Goal: Transaction & Acquisition: Purchase product/service

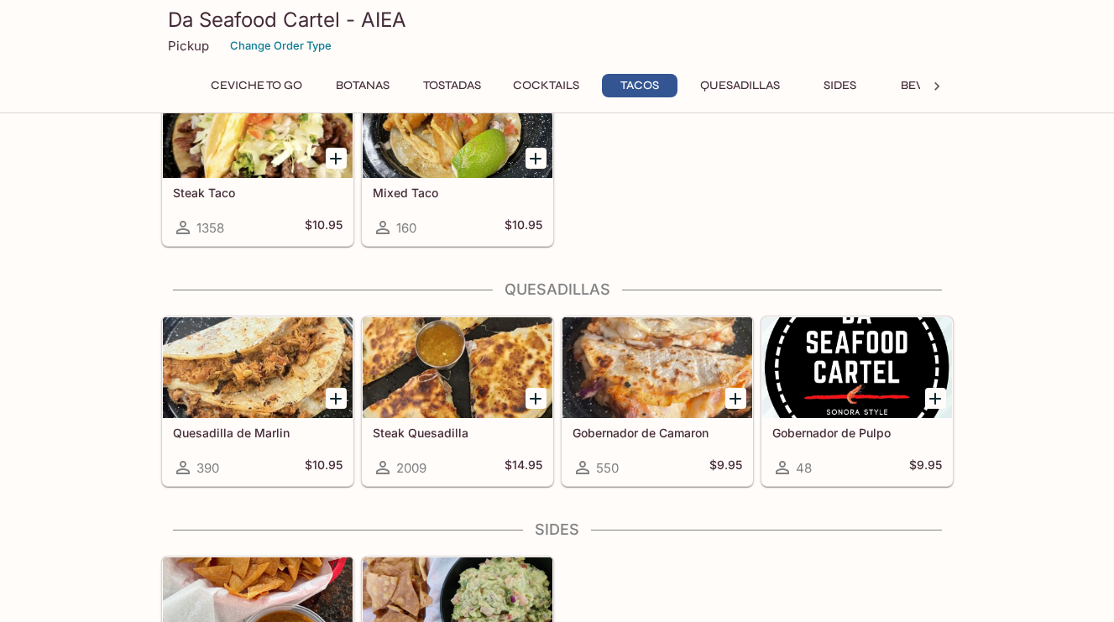
scroll to position [1958, 0]
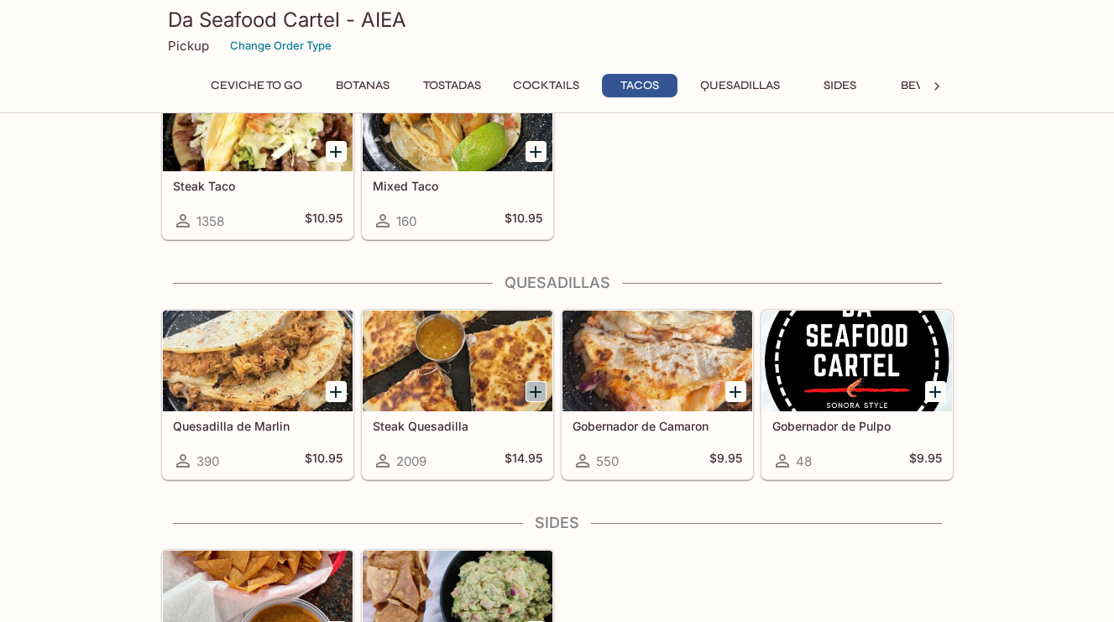
click at [537, 397] on icon "Add Steak Quesadilla" at bounding box center [536, 392] width 20 height 20
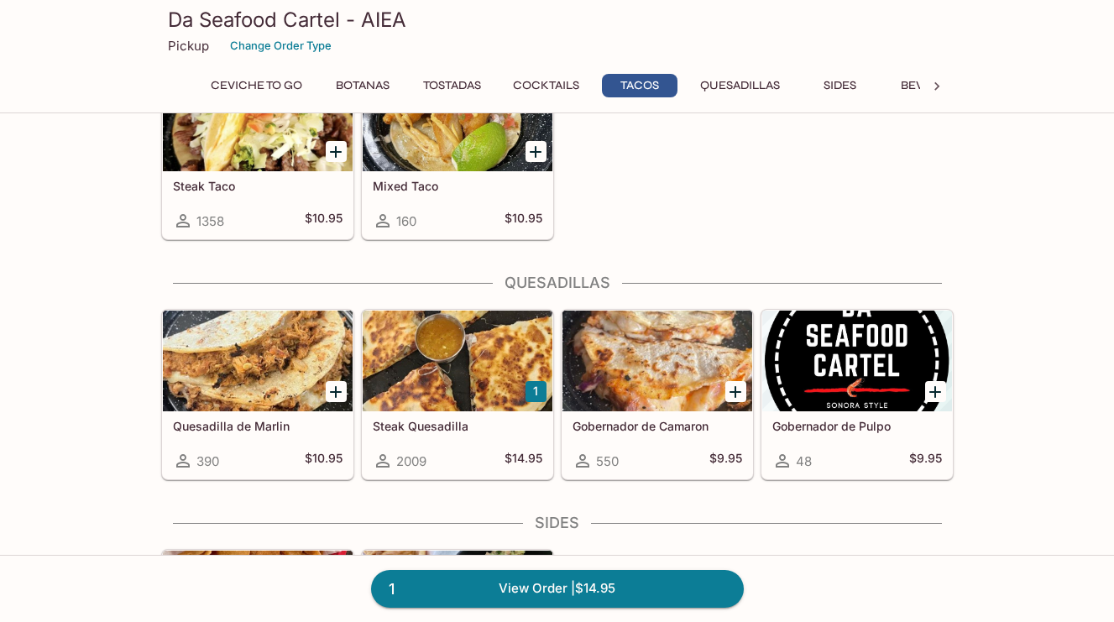
click at [537, 397] on button "1" at bounding box center [536, 391] width 21 height 21
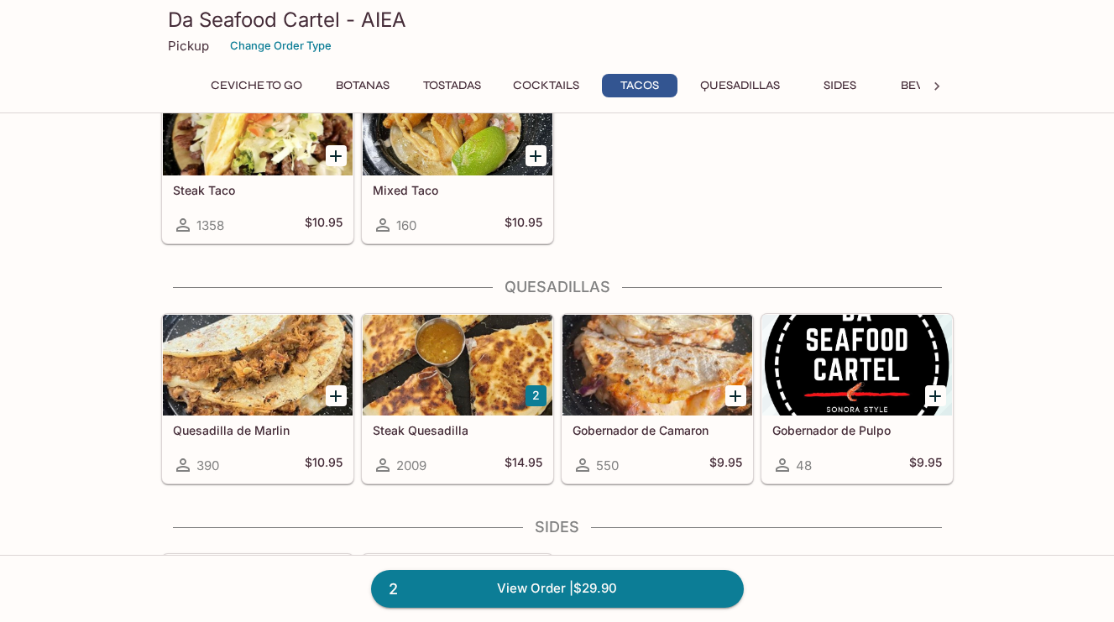
scroll to position [1740, 0]
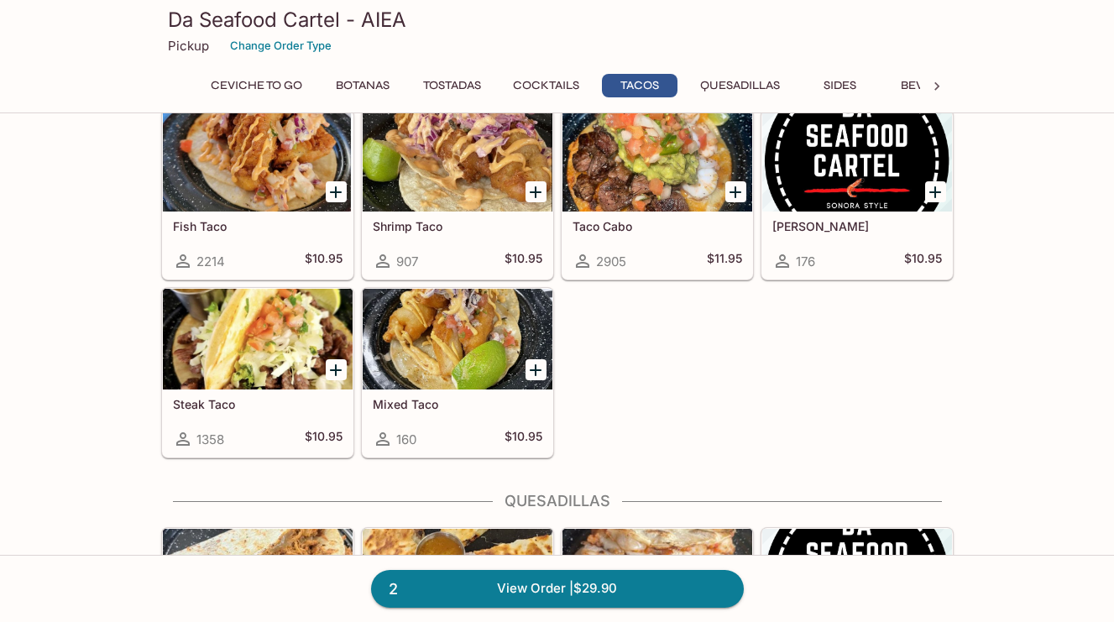
click at [337, 371] on icon "Add Steak Taco" at bounding box center [336, 370] width 20 height 20
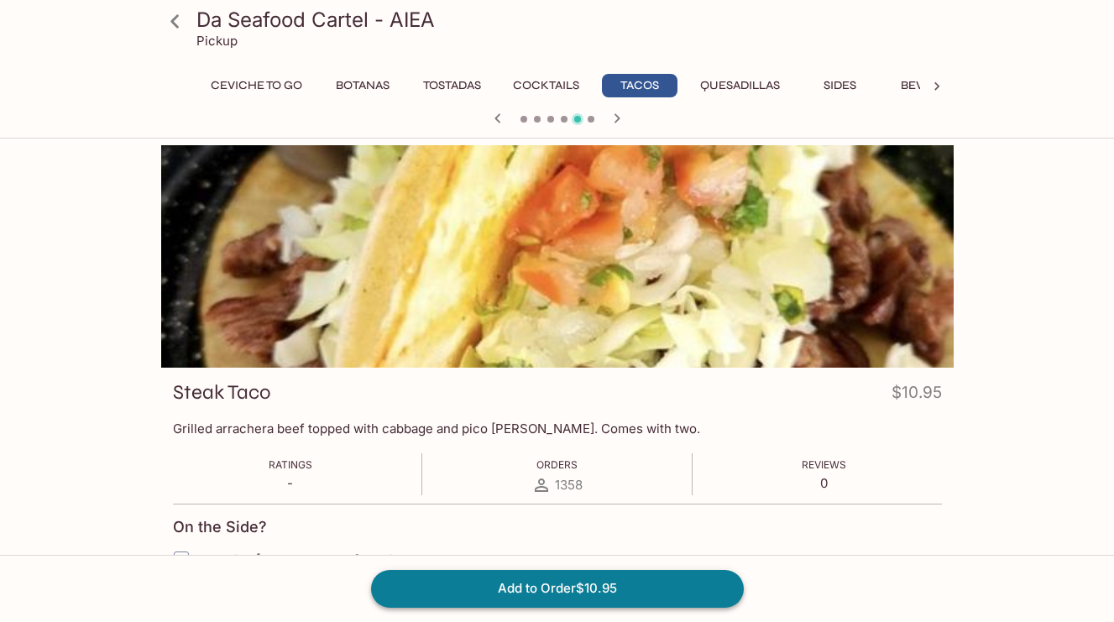
click at [621, 597] on button "Add to Order $10.95" at bounding box center [557, 588] width 373 height 37
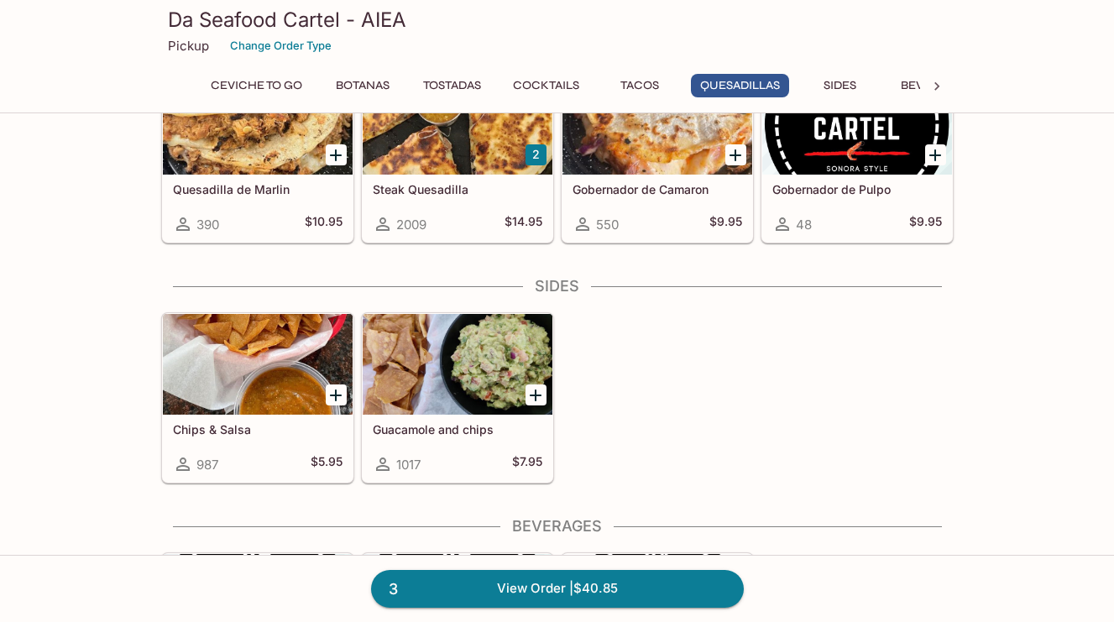
scroll to position [2210, 0]
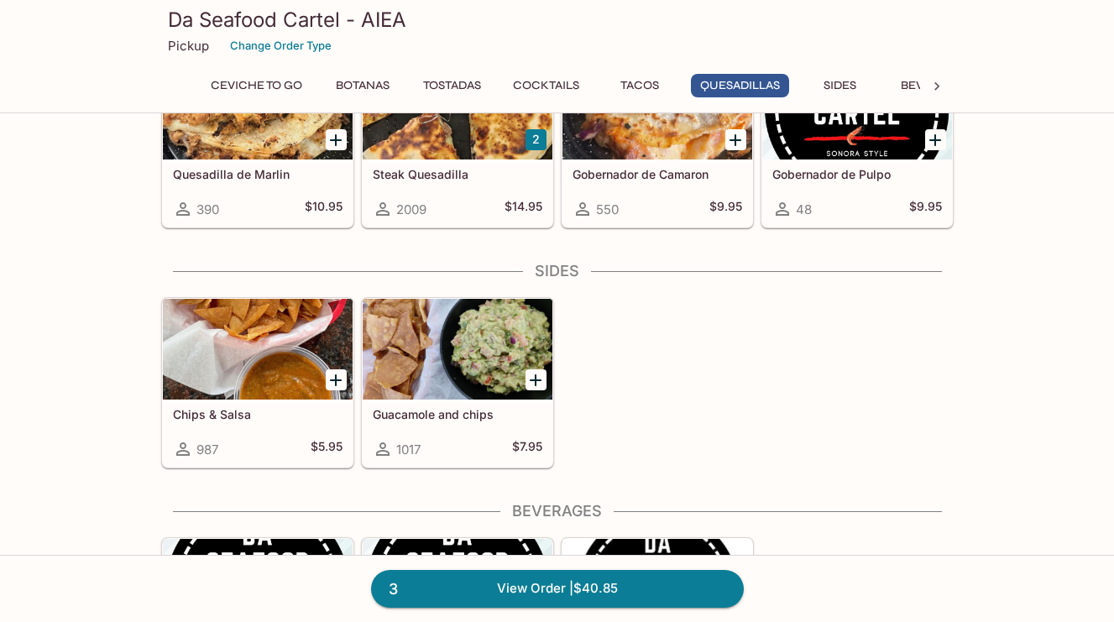
click at [407, 419] on h5 "Guacamole and chips" at bounding box center [458, 414] width 170 height 14
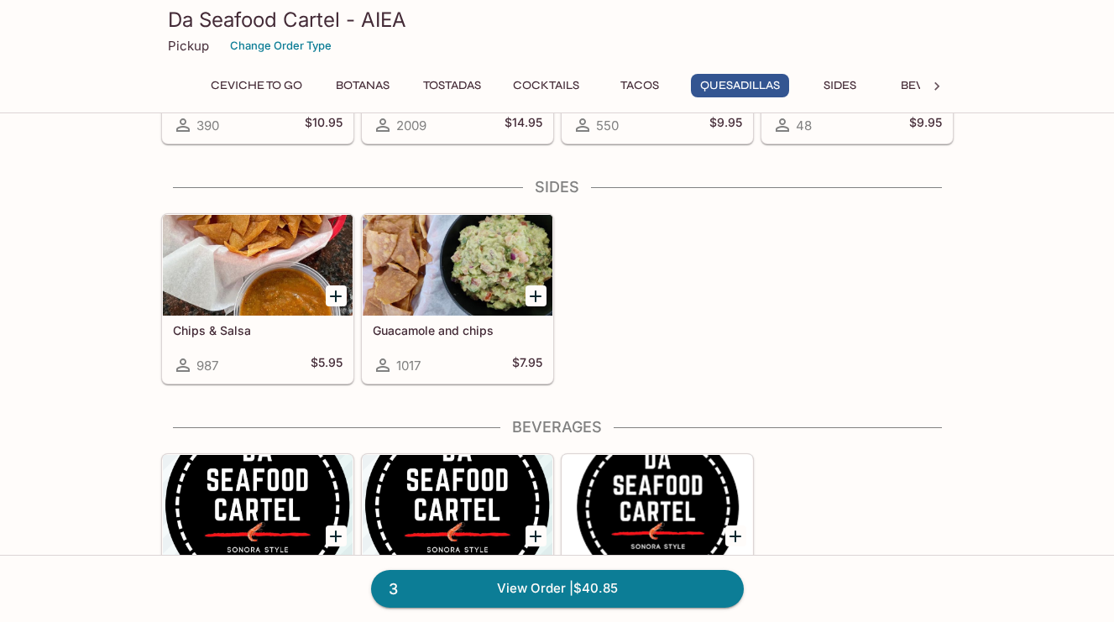
scroll to position [2330, 0]
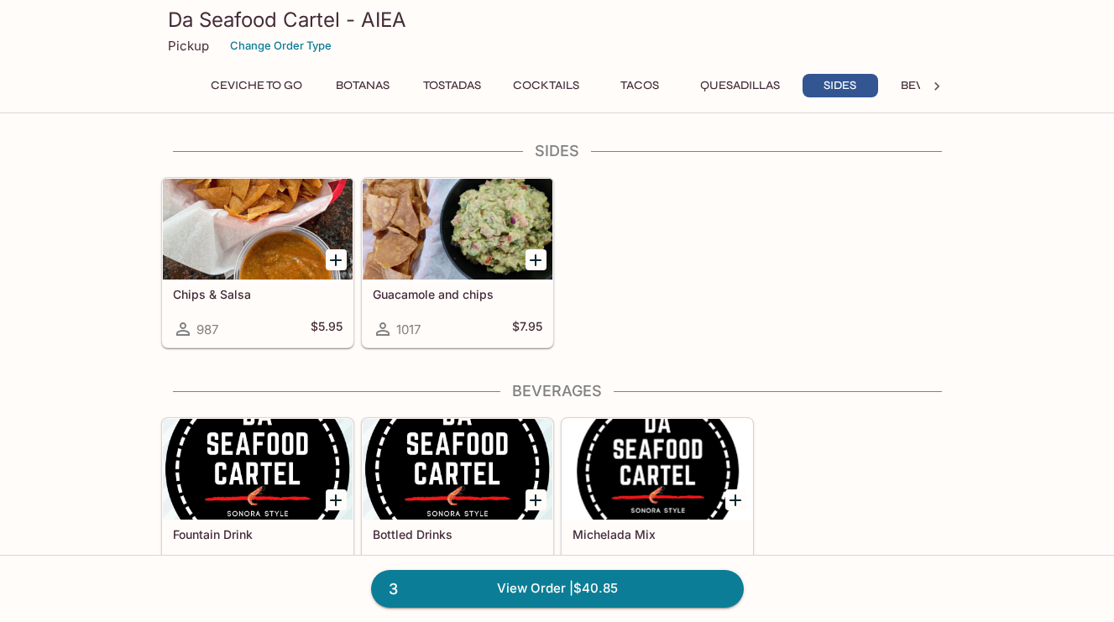
click at [249, 260] on div at bounding box center [258, 229] width 190 height 101
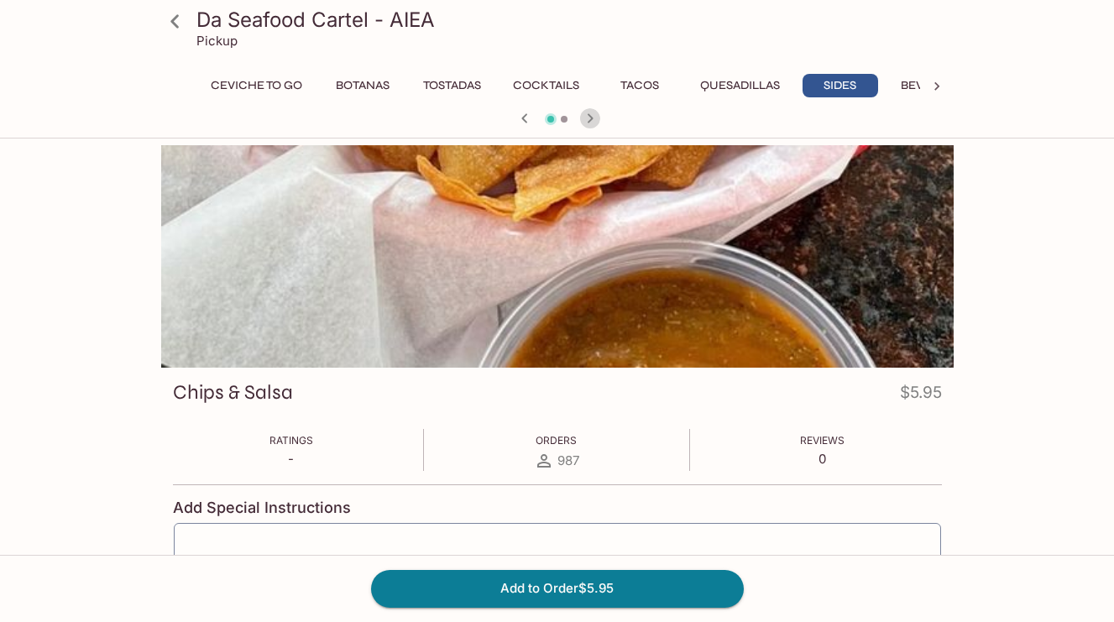
click at [591, 113] on icon "button" at bounding box center [590, 118] width 20 height 20
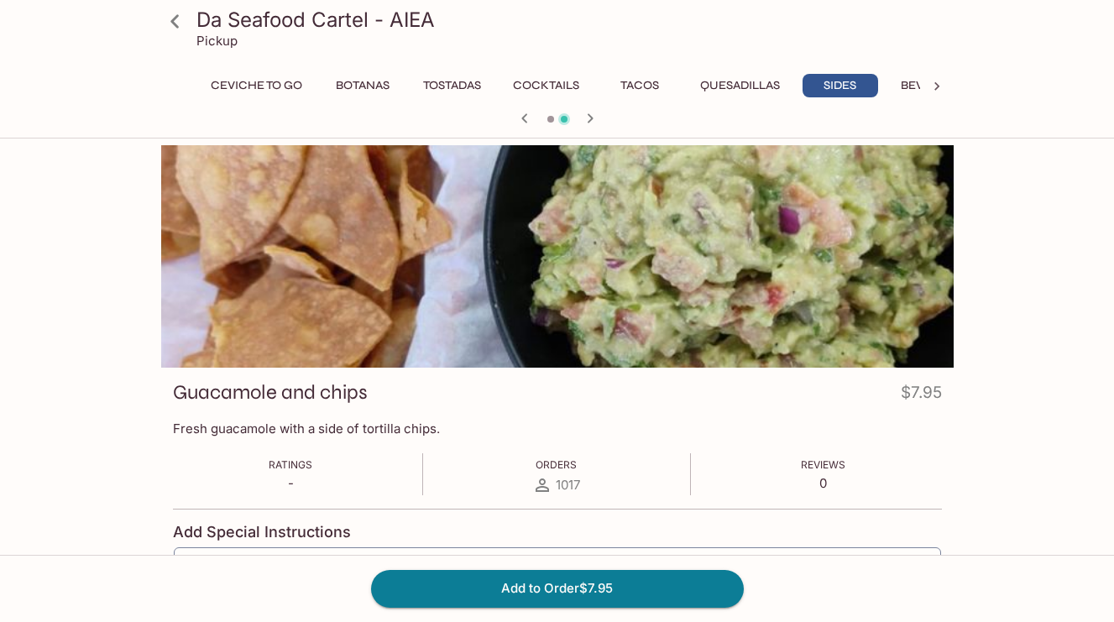
click at [526, 118] on icon "button" at bounding box center [525, 118] width 20 height 20
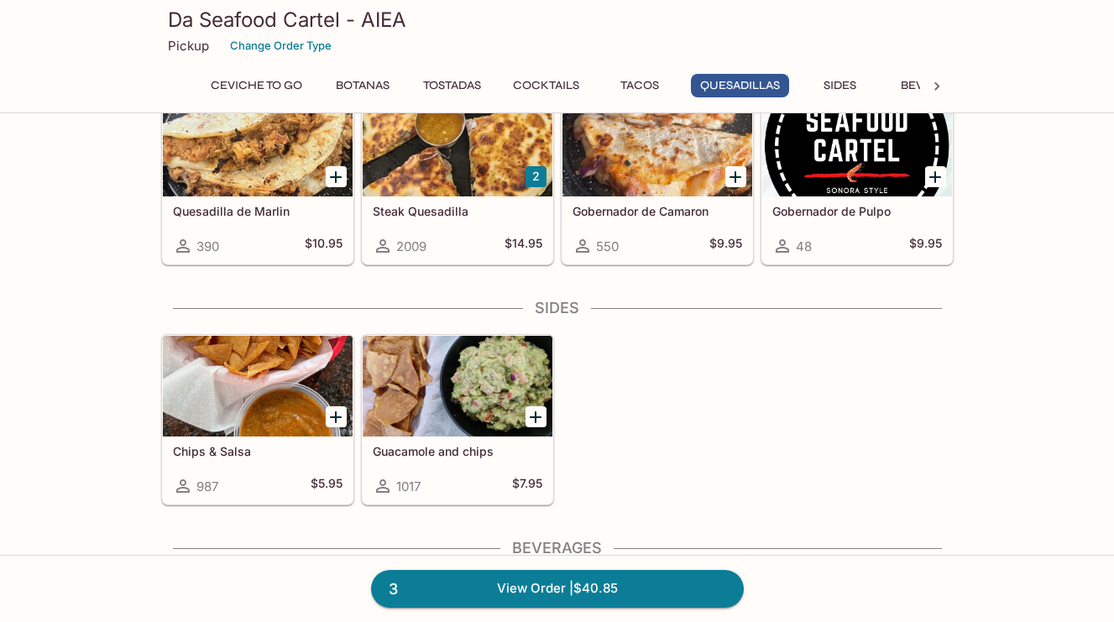
scroll to position [2199, 0]
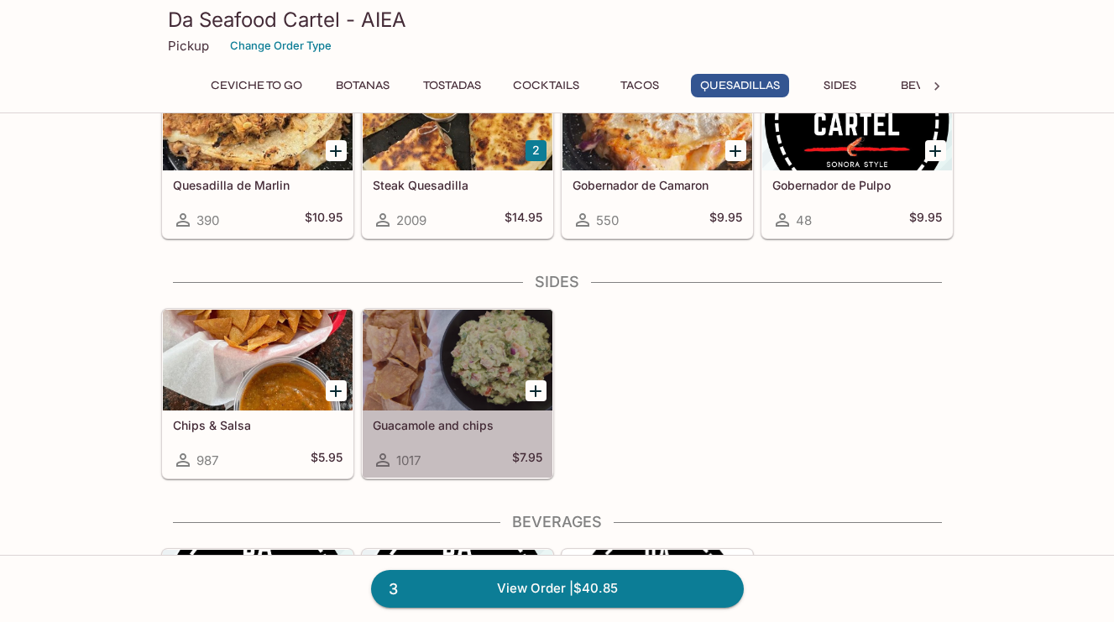
click at [503, 359] on div at bounding box center [458, 360] width 190 height 101
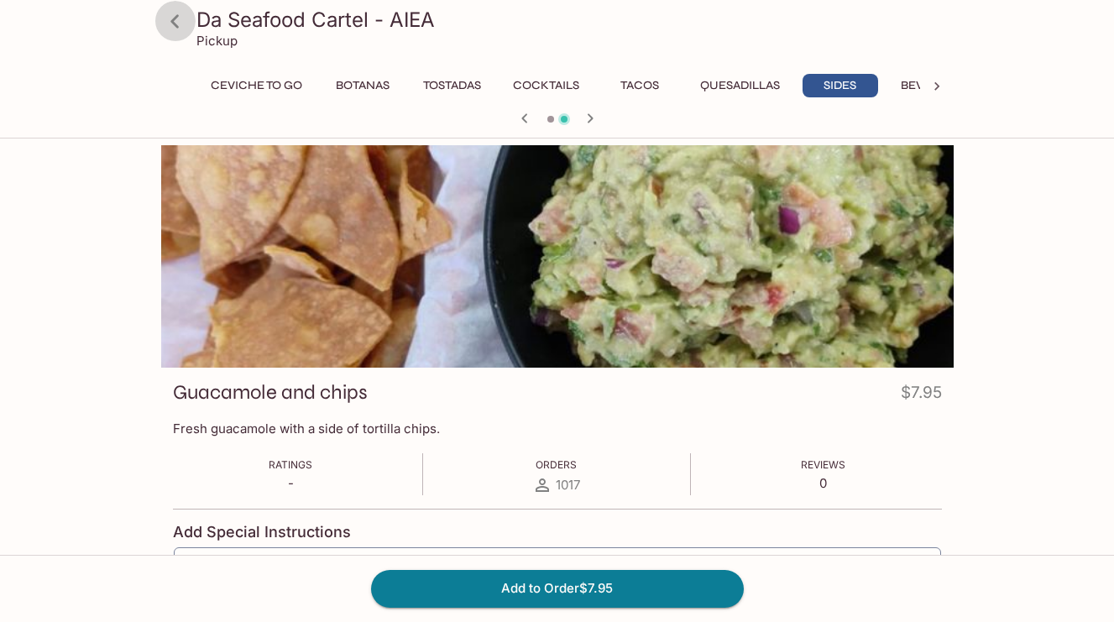
click at [181, 16] on icon at bounding box center [174, 21] width 29 height 29
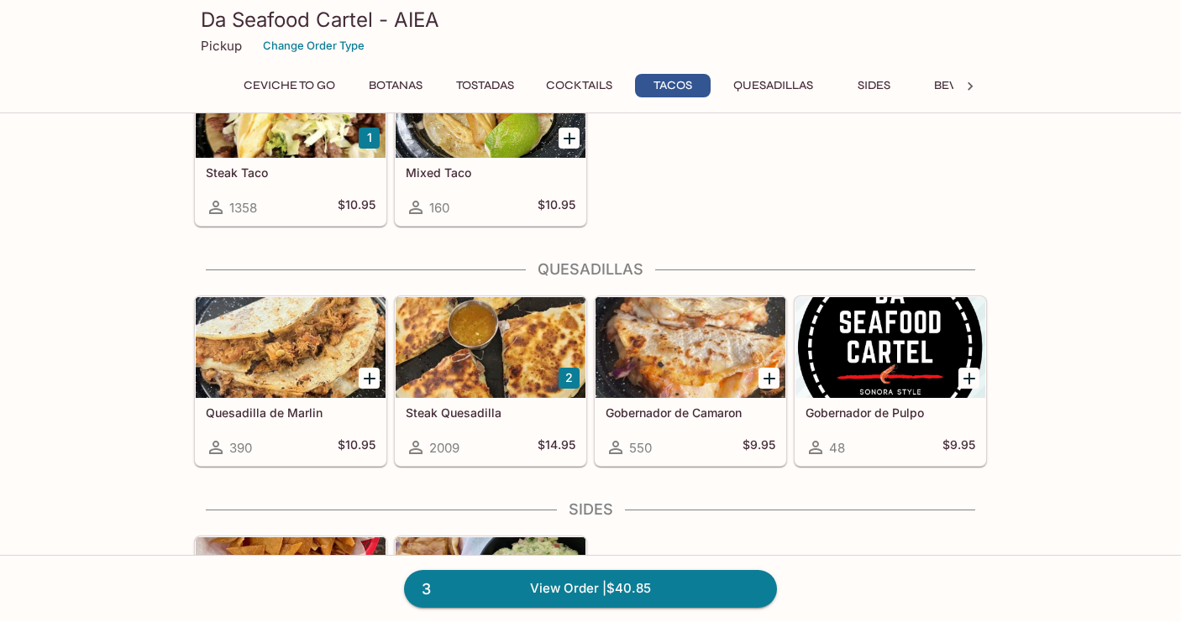
scroll to position [2056, 0]
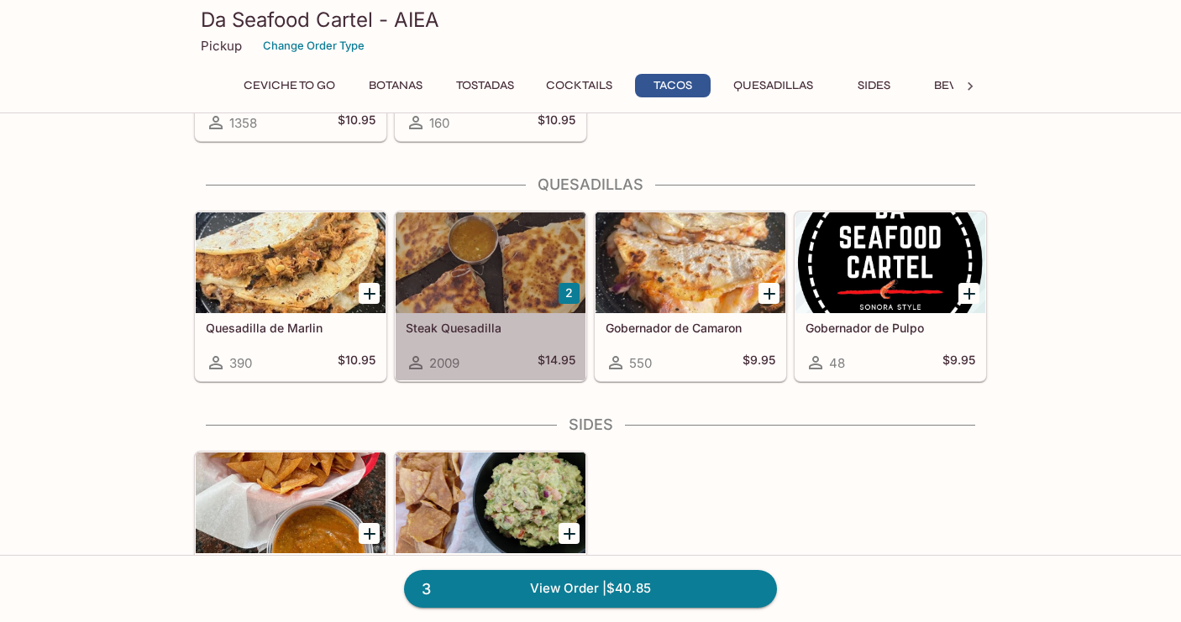
click at [534, 280] on div at bounding box center [490, 262] width 190 height 101
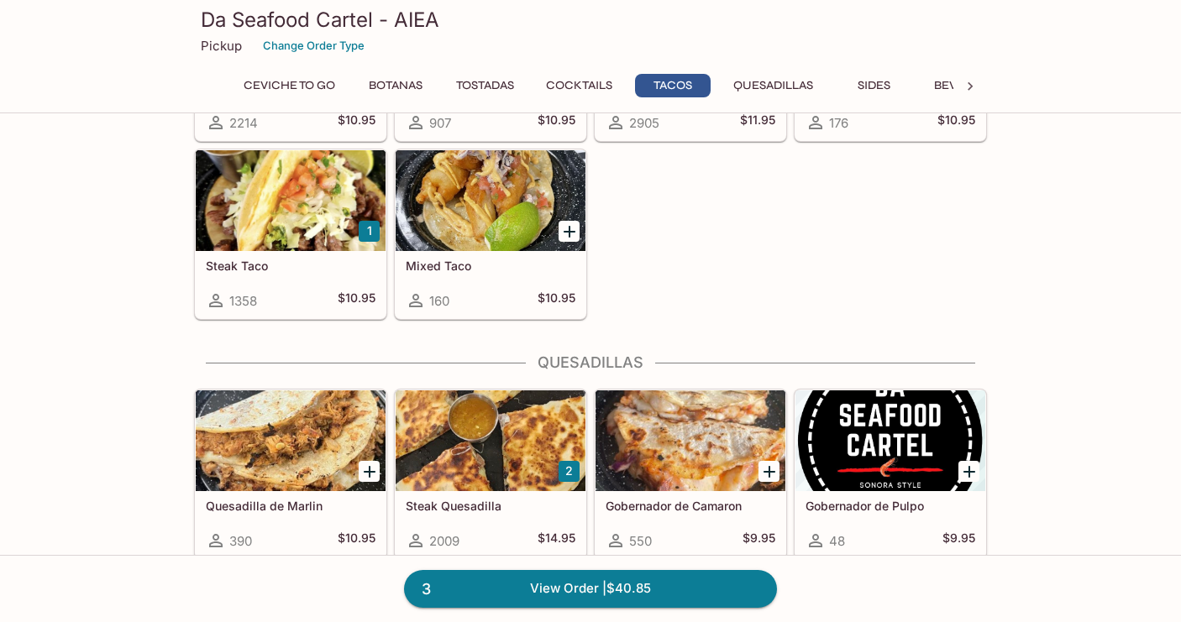
scroll to position [1894, 0]
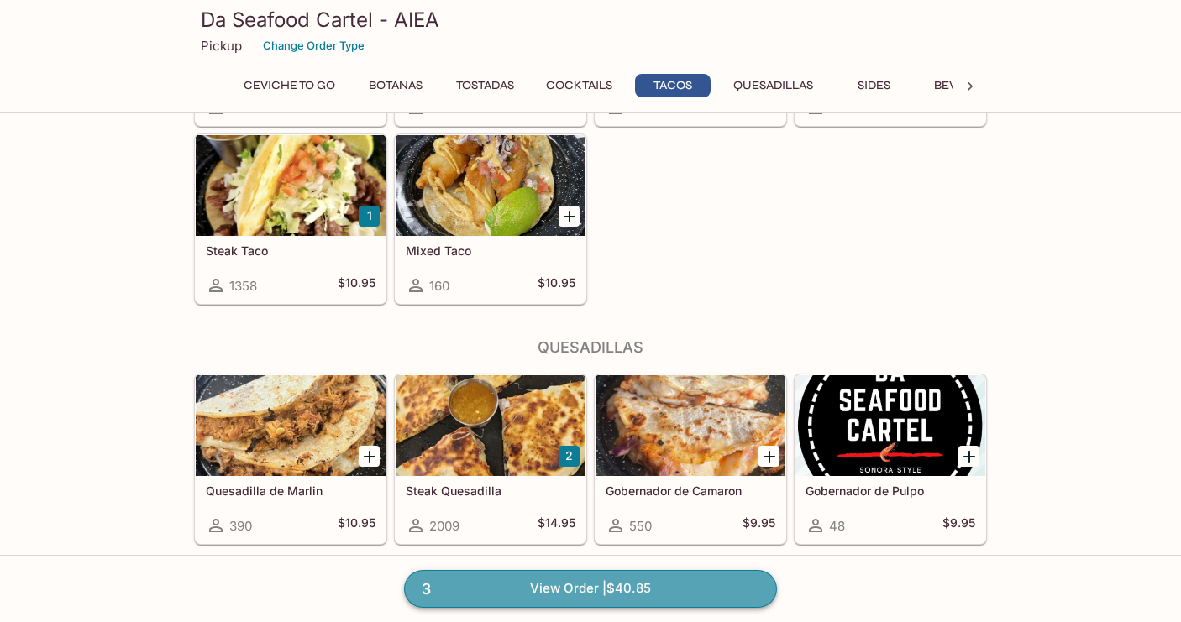
click at [565, 590] on link "3 View Order | $40.85" at bounding box center [590, 588] width 373 height 37
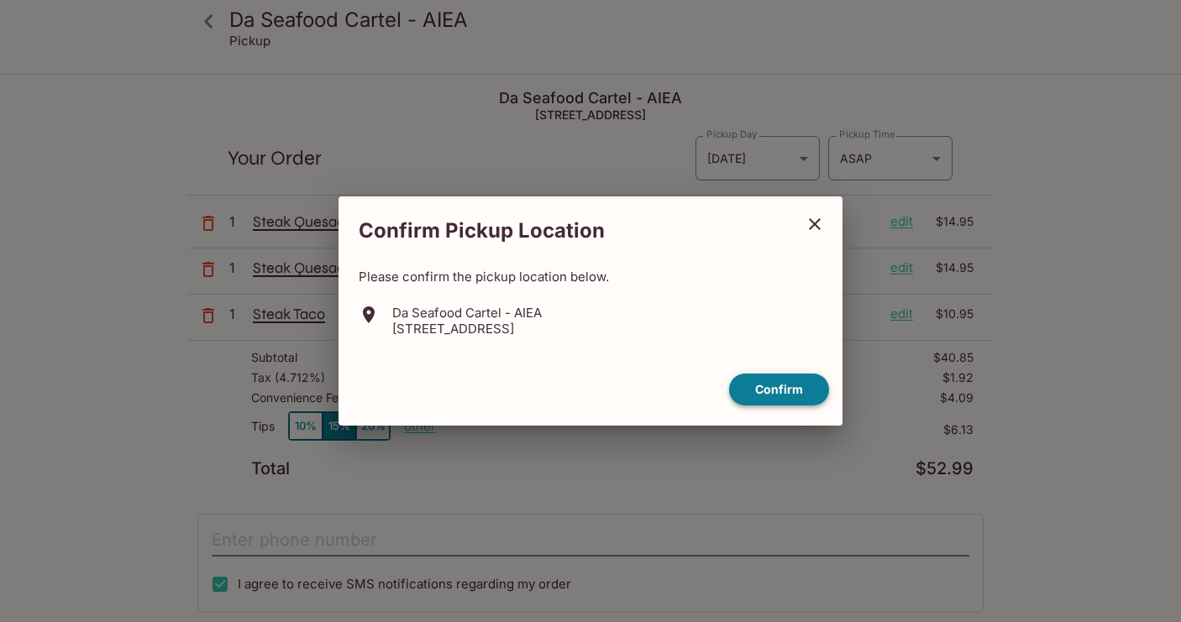
click at [767, 385] on button "Confirm" at bounding box center [779, 390] width 100 height 33
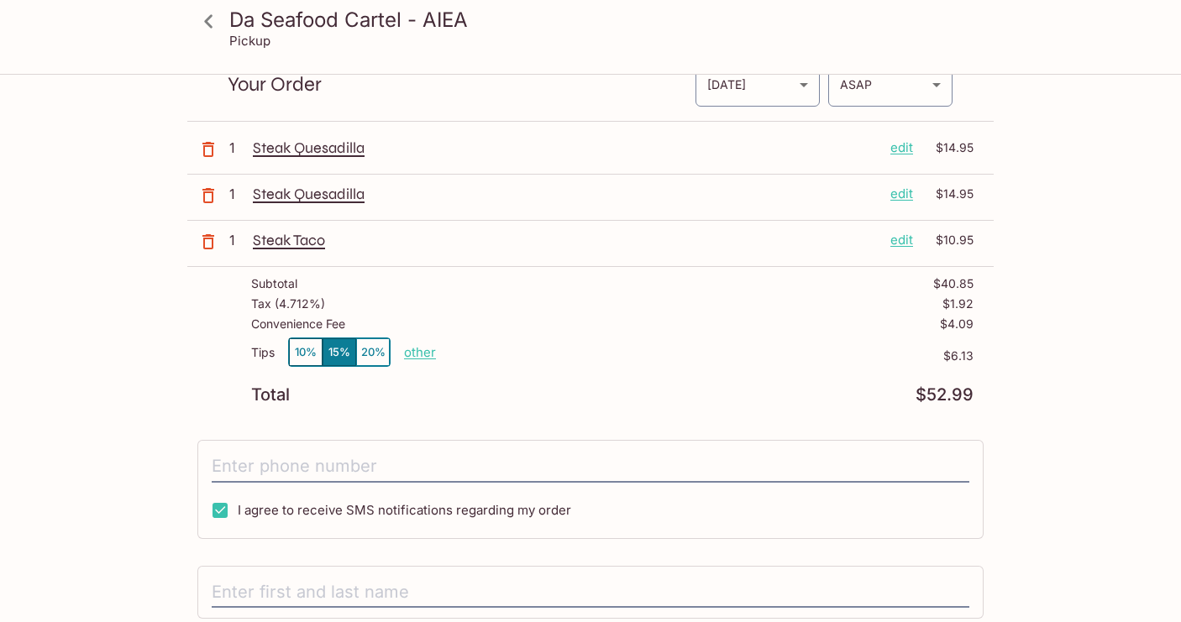
scroll to position [82, 0]
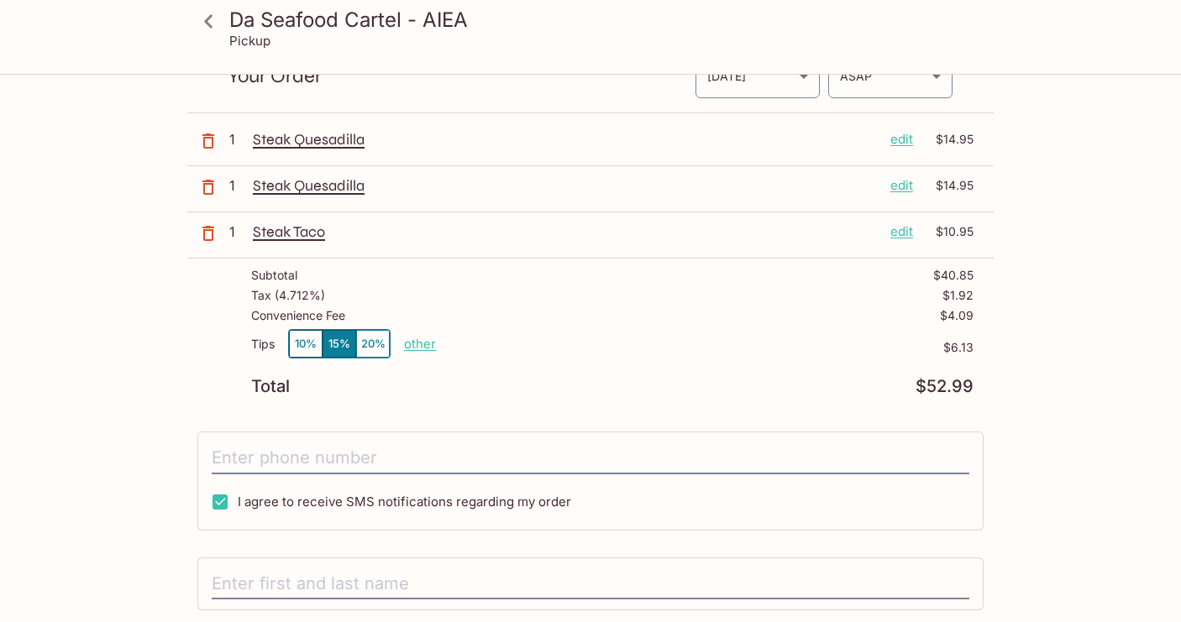
click at [432, 344] on p "other" at bounding box center [420, 344] width 32 height 16
click at [325, 371] on div "Tips 10% 15% 20% other $6.13" at bounding box center [612, 354] width 722 height 50
click at [299, 345] on button "10%" at bounding box center [306, 344] width 34 height 28
click at [306, 322] on p "Convenience Fee" at bounding box center [298, 315] width 94 height 13
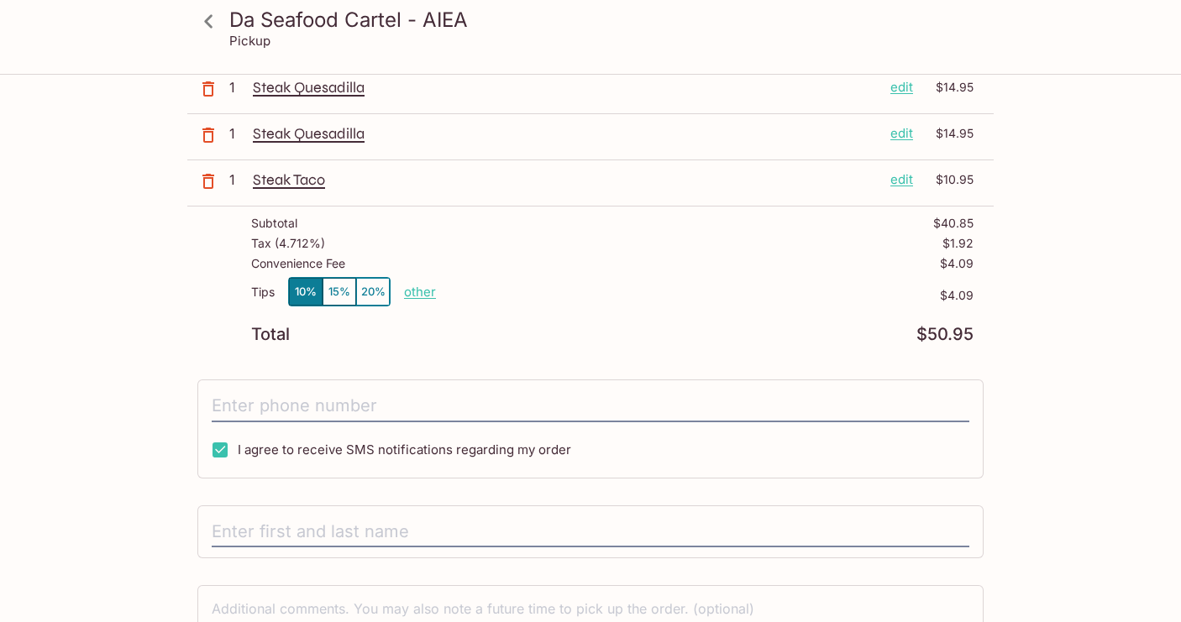
scroll to position [0, 0]
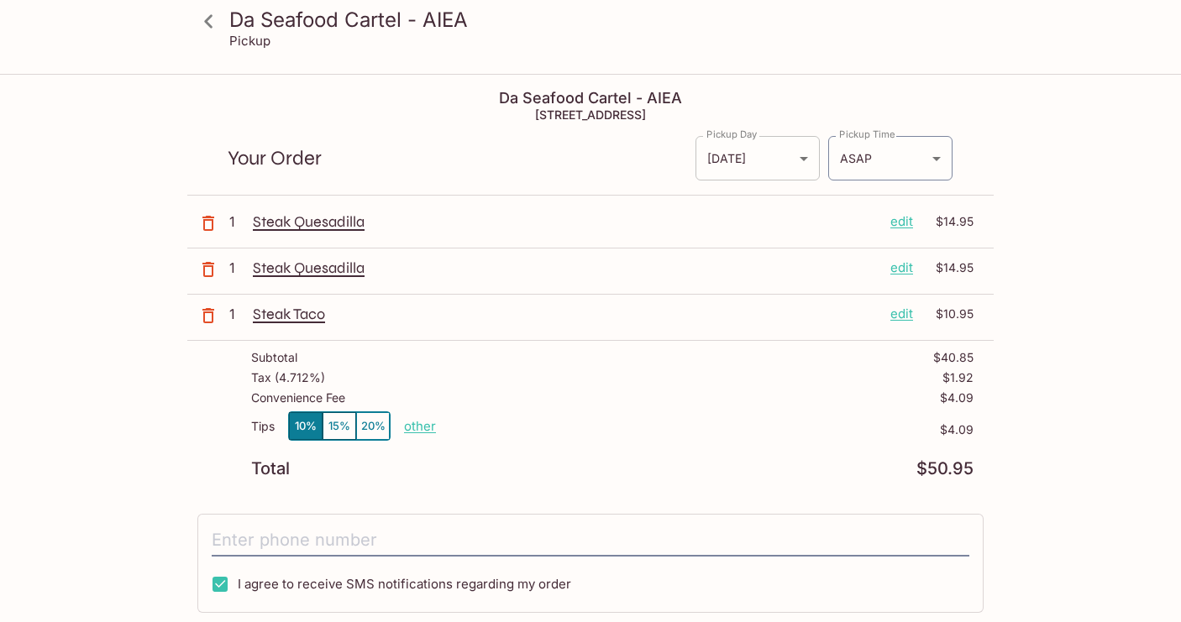
click at [762, 145] on body "Da Seafood Cartel - AIEA Pickup Da Seafood Cartel - AIEA 98-380 Kamehameha Hwy,…" at bounding box center [590, 387] width 1181 height 622
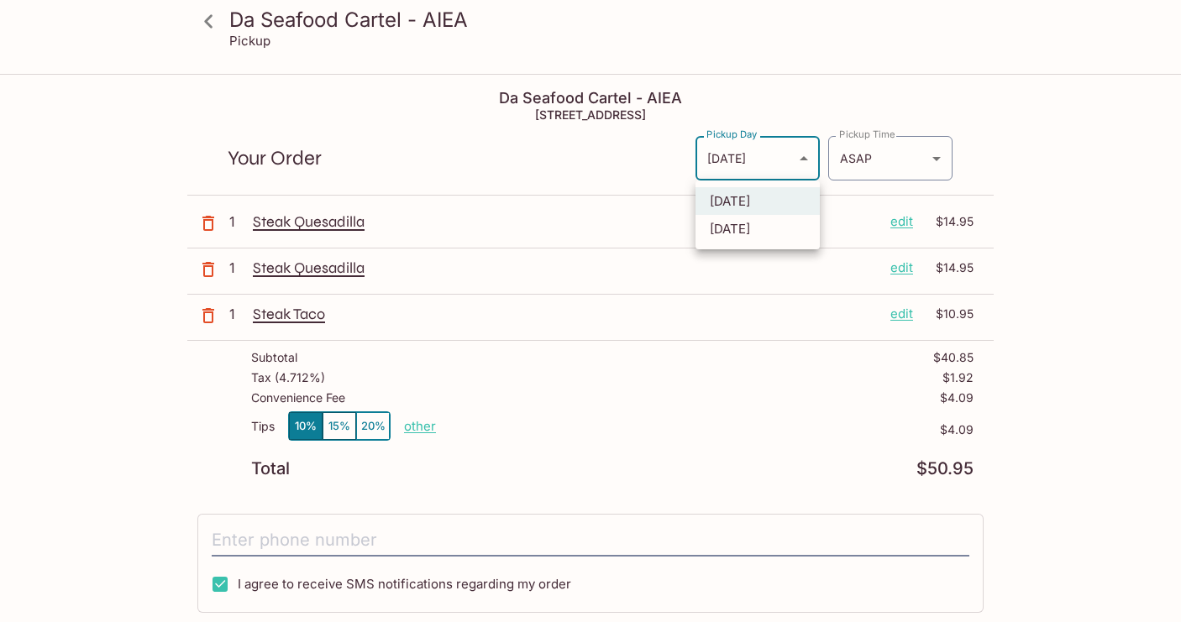
click at [766, 121] on div at bounding box center [590, 311] width 1181 height 622
click at [416, 425] on p "other" at bounding box center [420, 426] width 32 height 16
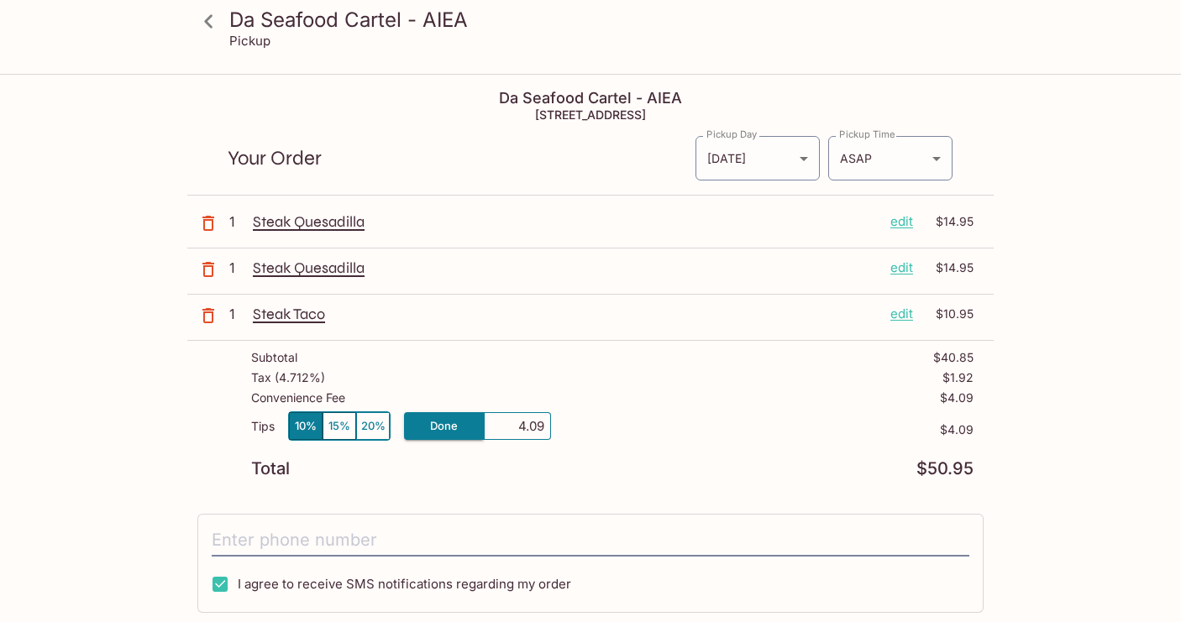
click at [524, 429] on input "4.09" at bounding box center [517, 426] width 54 height 18
type input "0.01"
click at [646, 440] on div "Tips 10% 15% 20% Done 0.01 $4.09" at bounding box center [612, 436] width 722 height 50
click at [418, 430] on p "other" at bounding box center [420, 426] width 32 height 16
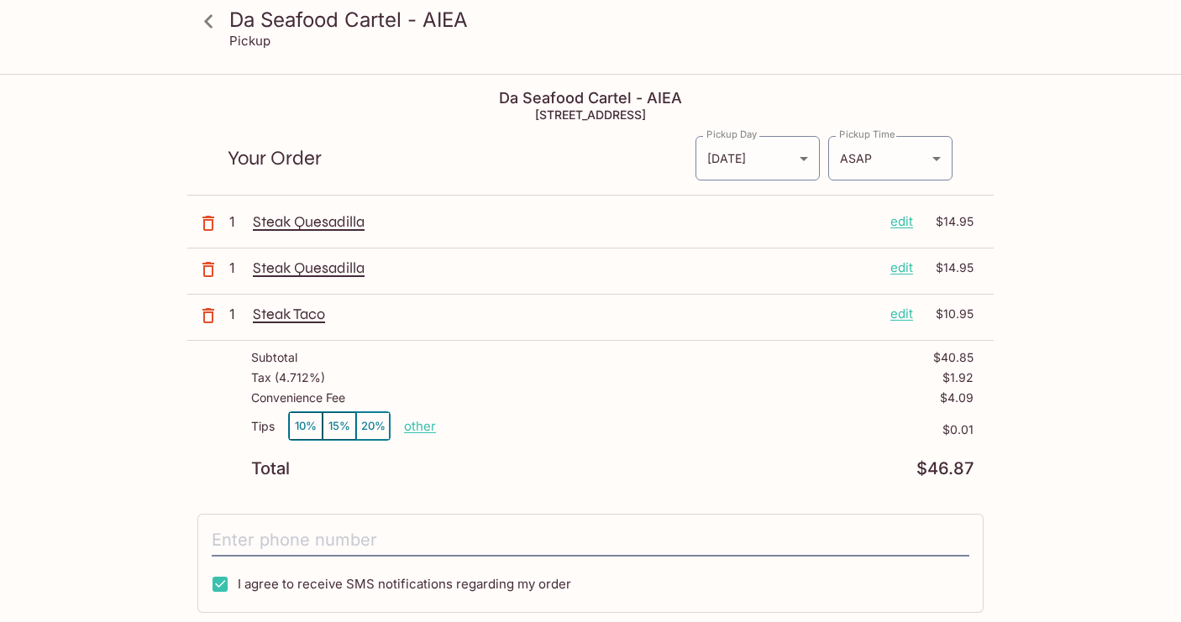
click at [435, 454] on div "Tips 10% 15% 20% other $0.01" at bounding box center [612, 436] width 722 height 50
